Goal: Information Seeking & Learning: Compare options

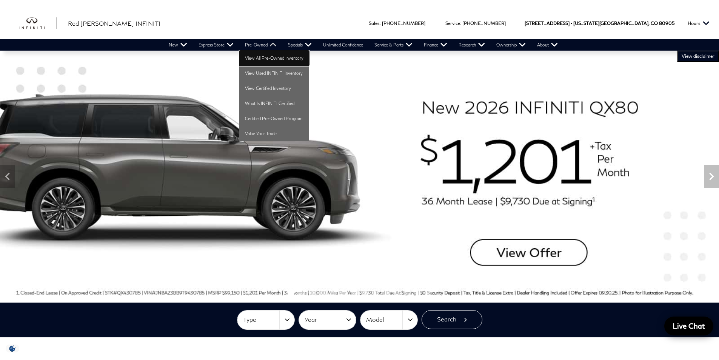
click at [265, 57] on link "View All Pre-Owned Inventory" at bounding box center [274, 58] width 70 height 15
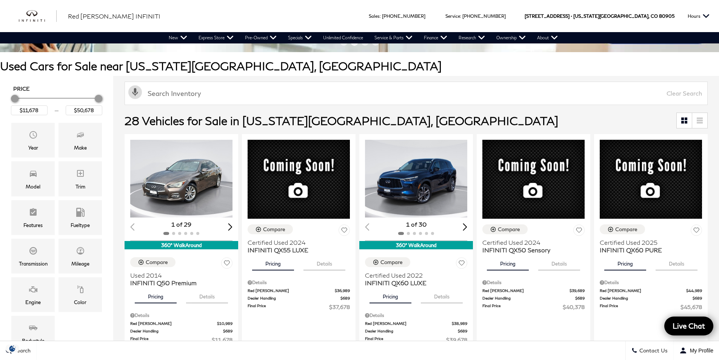
scroll to position [113, 0]
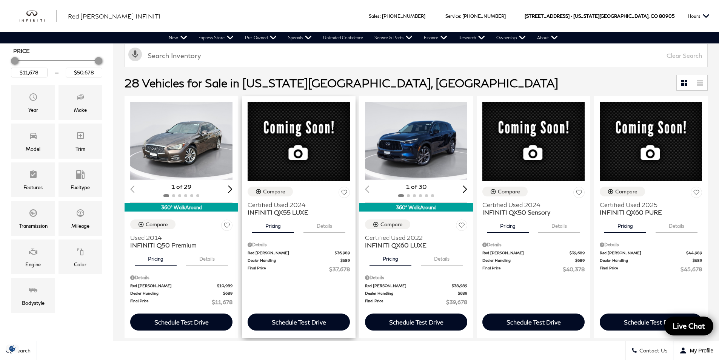
click at [336, 284] on div "Compare Certified Used 2024 INFINITI QX55 LUXE Pricing Details Details Red [PER…" at bounding box center [299, 217] width 114 height 242
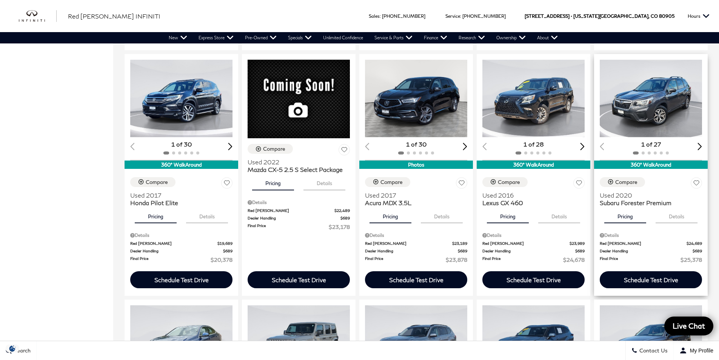
scroll to position [642, 0]
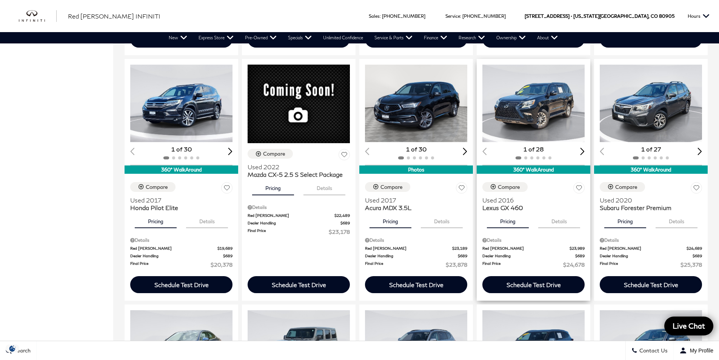
click at [540, 125] on img "1 / 2" at bounding box center [534, 104] width 103 height 78
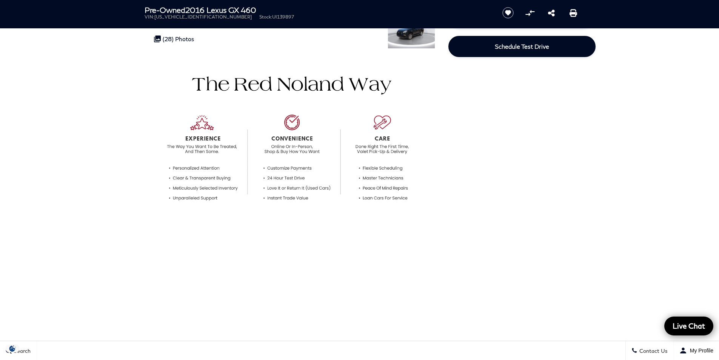
scroll to position [38, 0]
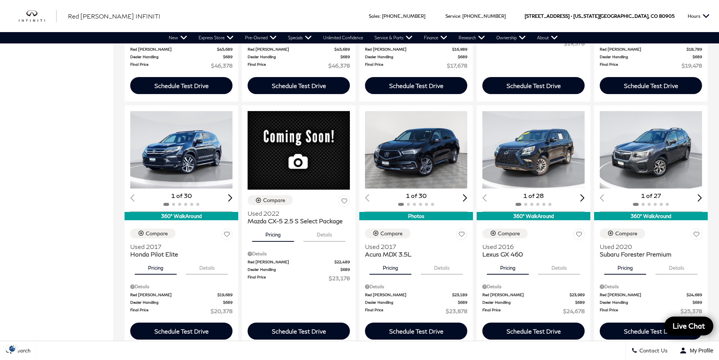
scroll to position [604, 0]
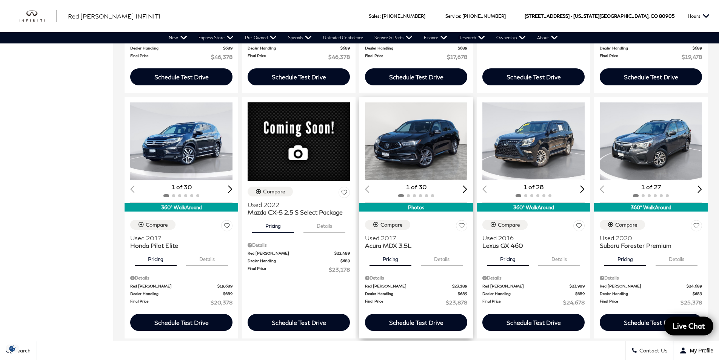
click at [441, 259] on button "Details" at bounding box center [442, 257] width 42 height 17
